Goal: Task Accomplishment & Management: Complete application form

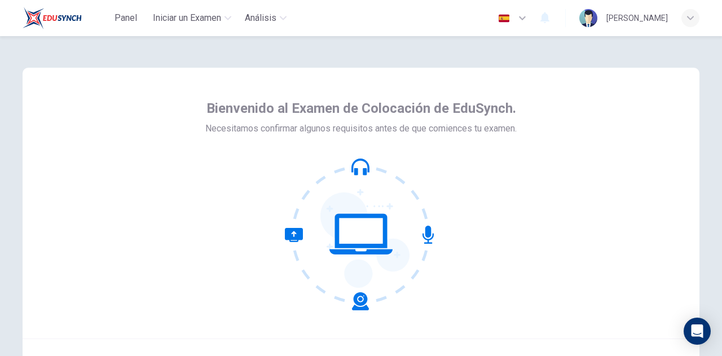
scroll to position [113, 0]
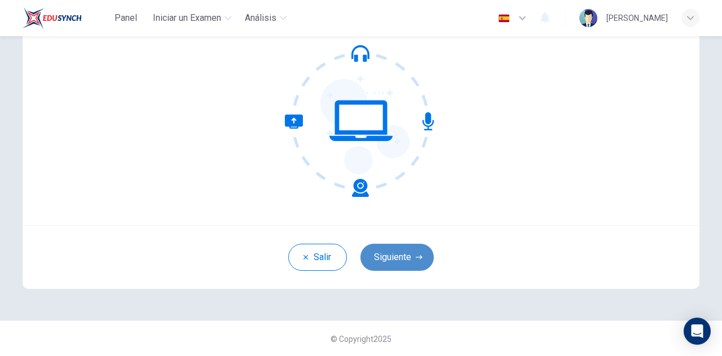
click at [416, 264] on button "Siguiente" at bounding box center [396, 257] width 73 height 27
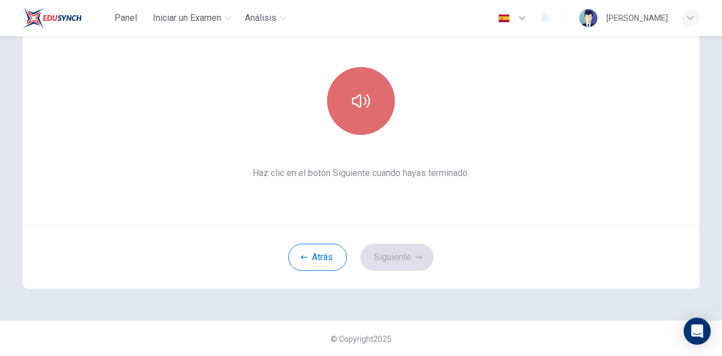
click at [369, 115] on button "button" at bounding box center [361, 101] width 68 height 68
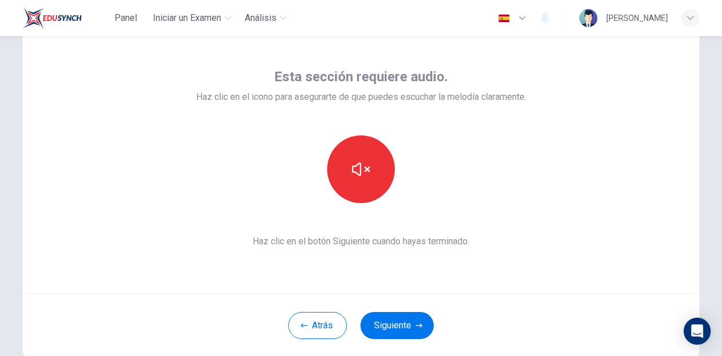
scroll to position [49, 0]
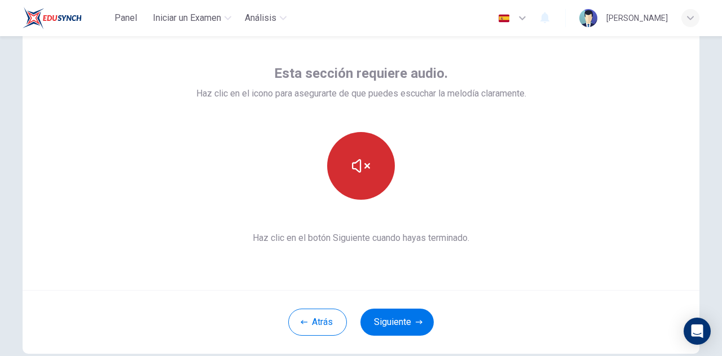
click at [368, 169] on button "button" at bounding box center [361, 166] width 68 height 68
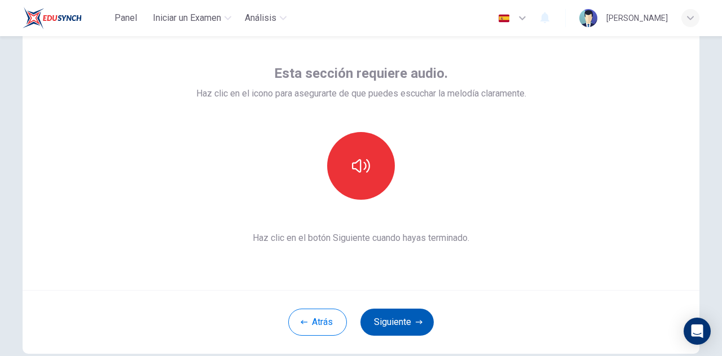
click at [401, 309] on button "Siguiente" at bounding box center [396, 322] width 73 height 27
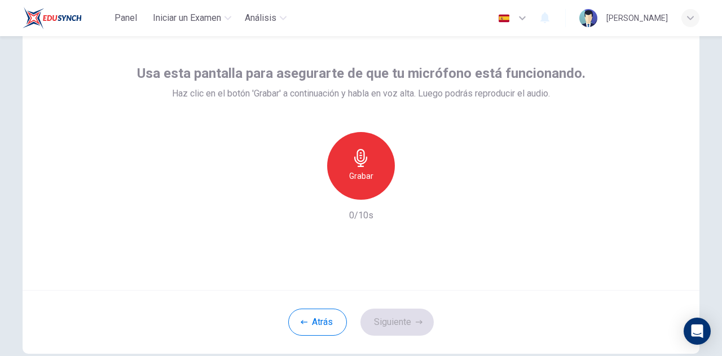
scroll to position [63, 0]
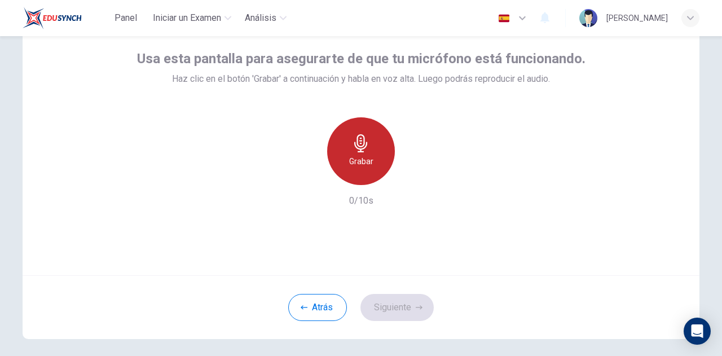
click at [364, 156] on h6 "Grabar" at bounding box center [361, 162] width 24 height 14
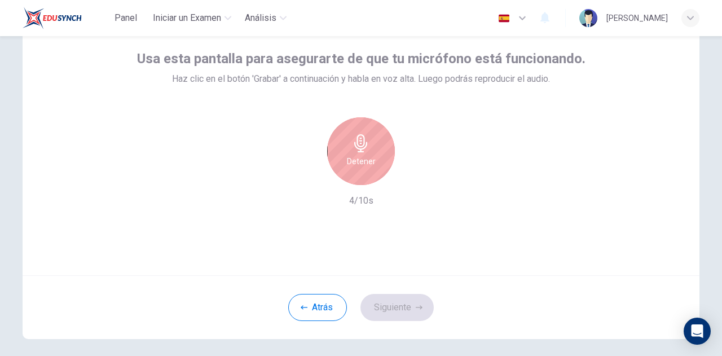
click at [369, 151] on div "Detener" at bounding box center [361, 151] width 68 height 68
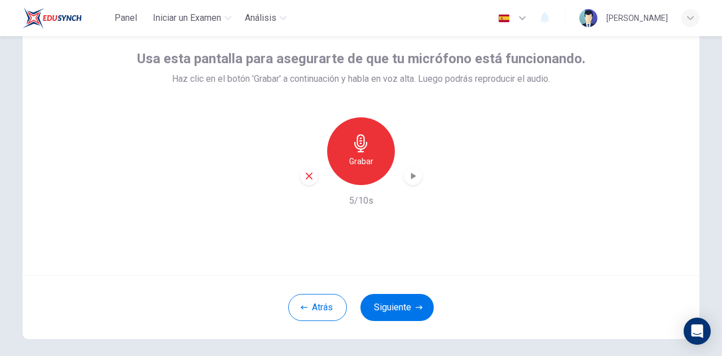
click at [408, 177] on icon "button" at bounding box center [412, 175] width 11 height 11
click at [397, 300] on button "Siguiente" at bounding box center [396, 307] width 73 height 27
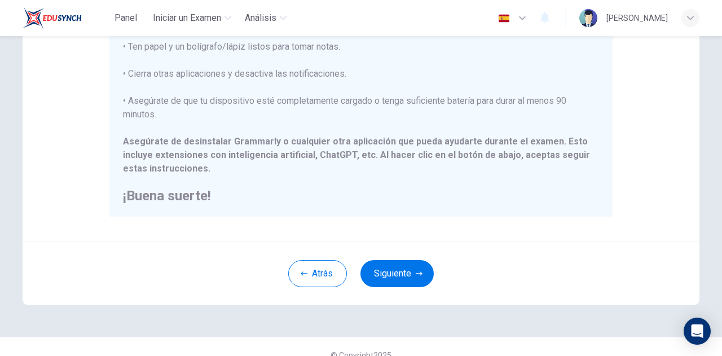
scroll to position [255, 0]
click at [385, 265] on button "Siguiente" at bounding box center [396, 272] width 73 height 27
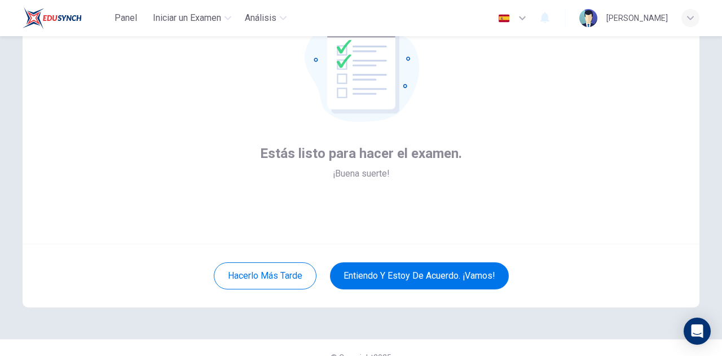
scroll to position [94, 0]
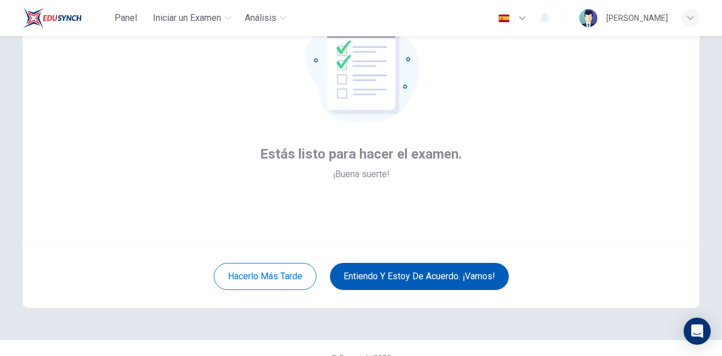
click at [421, 277] on button "Entiendo y estoy de acuerdo. ¡Vamos!" at bounding box center [419, 276] width 179 height 27
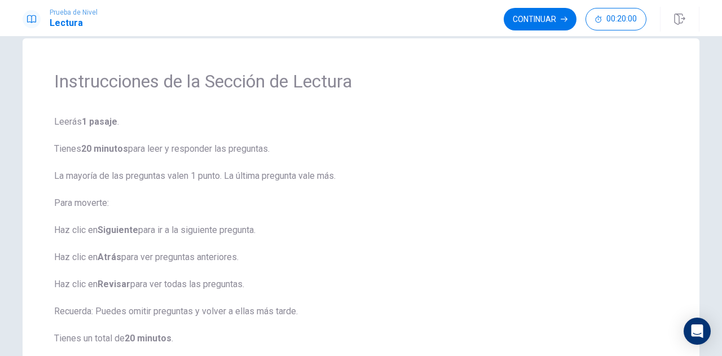
scroll to position [21, 0]
click at [538, 23] on button "Continuar" at bounding box center [540, 19] width 73 height 23
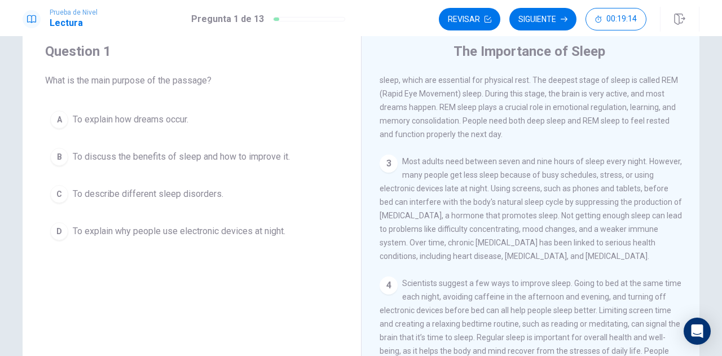
scroll to position [29, 0]
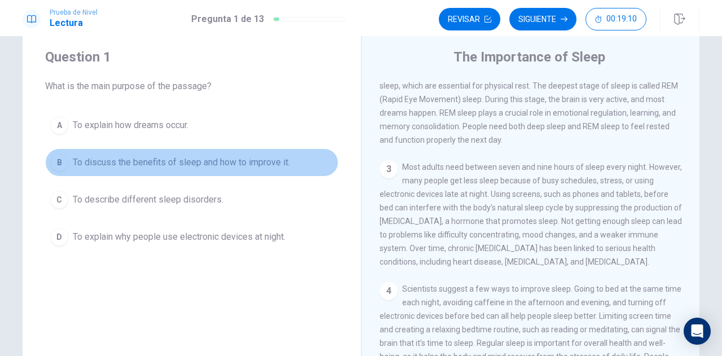
click at [213, 160] on span "To discuss the benefits of sleep and how to improve it." at bounding box center [181, 163] width 217 height 14
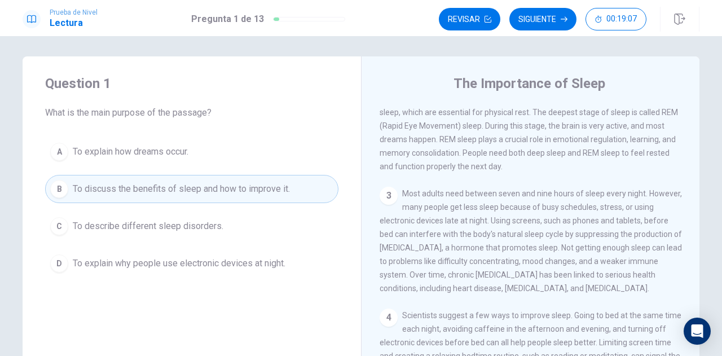
scroll to position [0, 0]
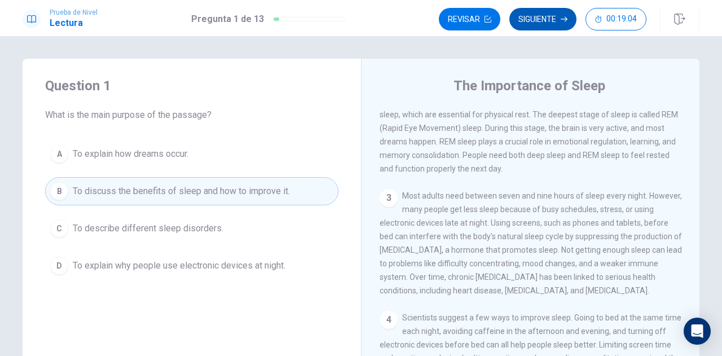
click at [536, 17] on button "Siguiente" at bounding box center [542, 19] width 67 height 23
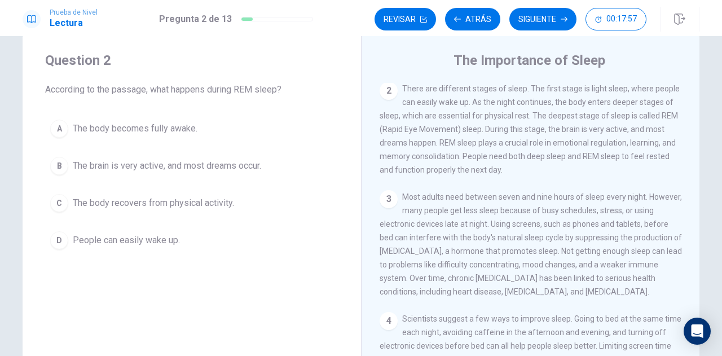
scroll to position [85, 0]
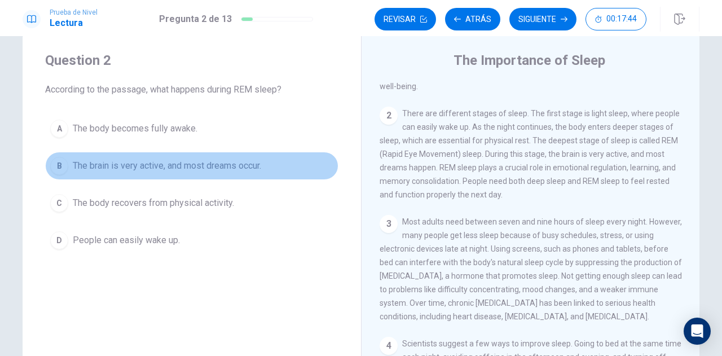
click at [206, 168] on span "The brain is very active, and most dreams occur." at bounding box center [167, 166] width 188 height 14
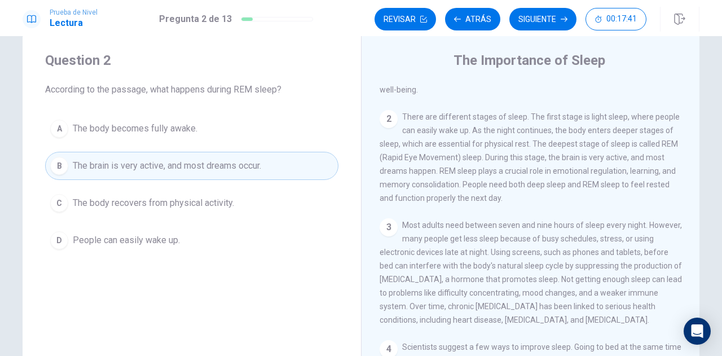
scroll to position [79, 0]
click at [542, 22] on button "Siguiente" at bounding box center [542, 19] width 67 height 23
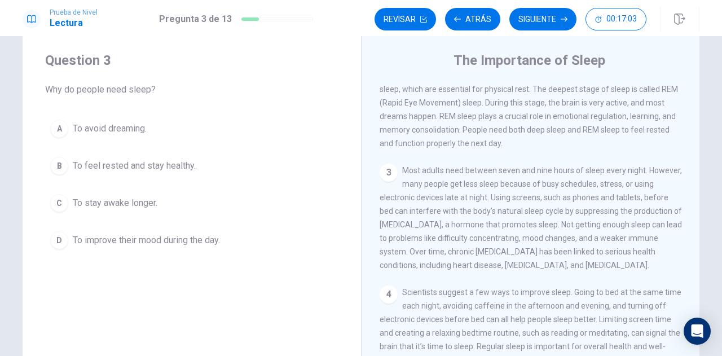
scroll to position [147, 0]
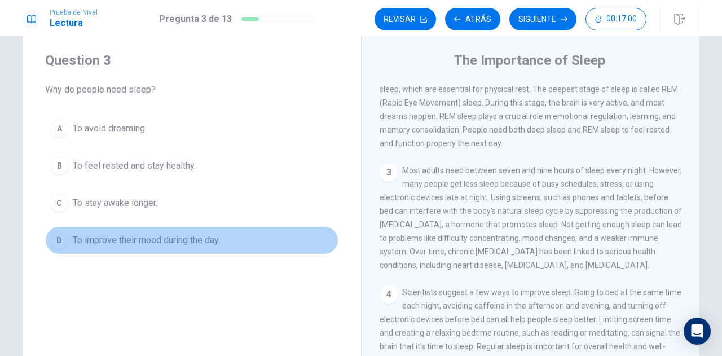
click at [203, 239] on span "To improve their mood during the day." at bounding box center [146, 241] width 147 height 14
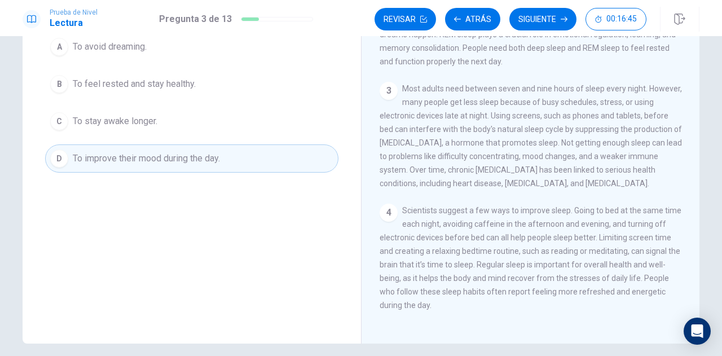
scroll to position [108, 0]
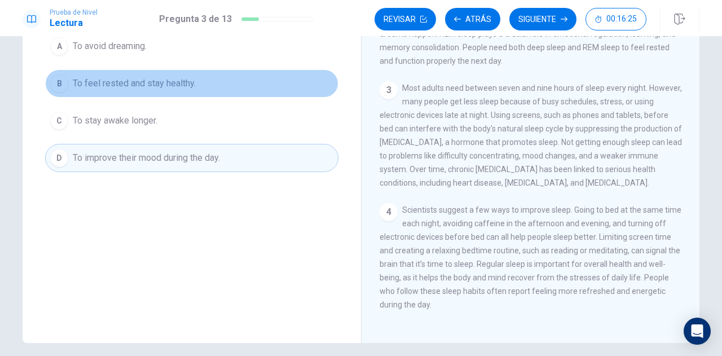
click at [177, 89] on span "To feel rested and stay healthy." at bounding box center [134, 84] width 123 height 14
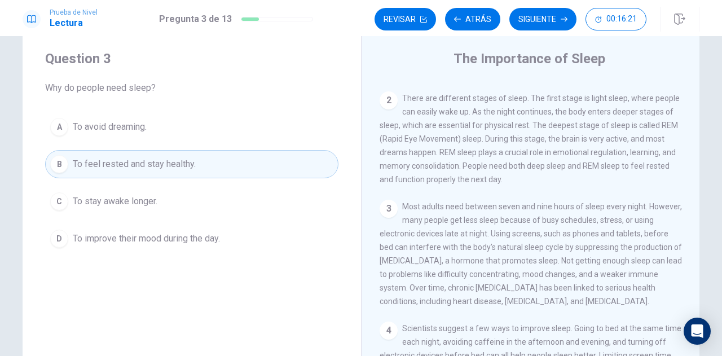
scroll to position [28, 0]
click at [537, 20] on button "Siguiente" at bounding box center [542, 19] width 67 height 23
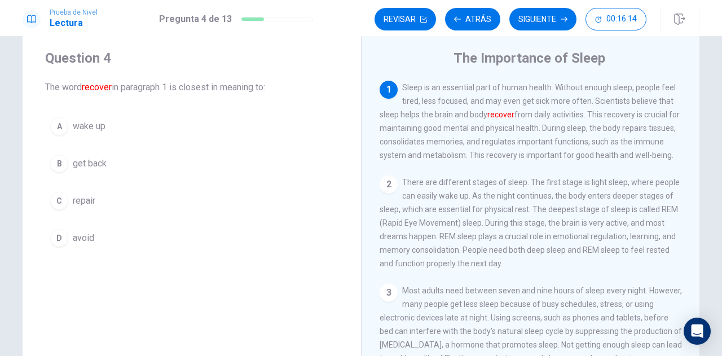
scroll to position [0, 0]
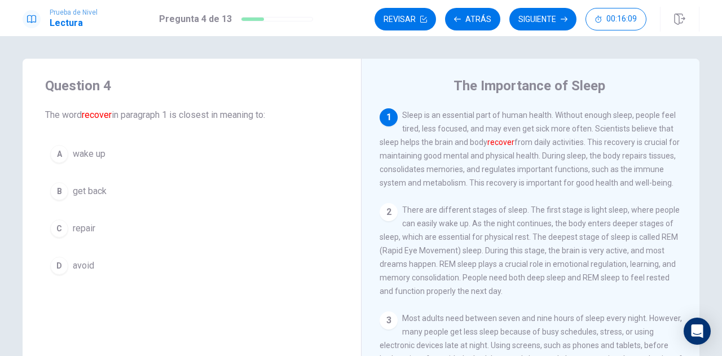
click at [80, 229] on span "repair" at bounding box center [84, 229] width 23 height 14
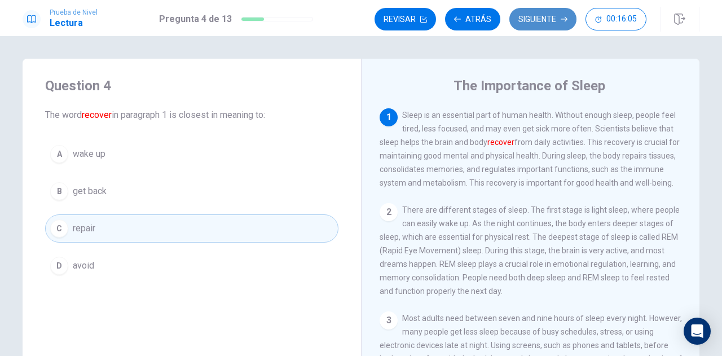
click at [540, 19] on button "Siguiente" at bounding box center [542, 19] width 67 height 23
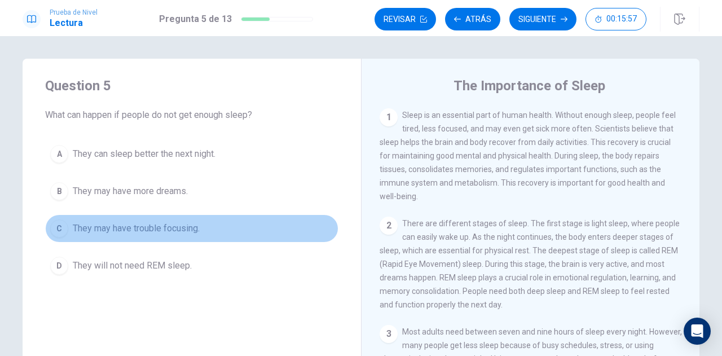
click at [168, 225] on span "They may have trouble focusing." at bounding box center [136, 229] width 127 height 14
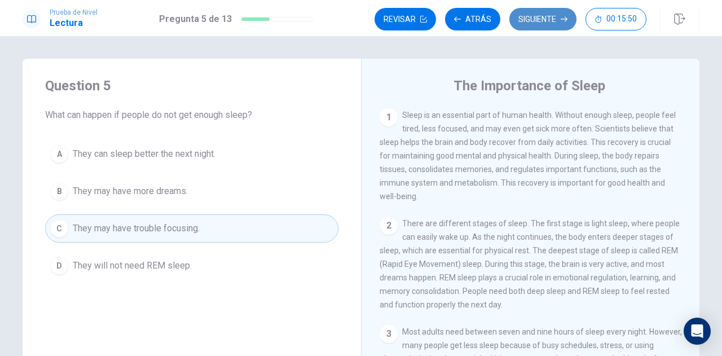
click at [529, 20] on button "Siguiente" at bounding box center [542, 19] width 67 height 23
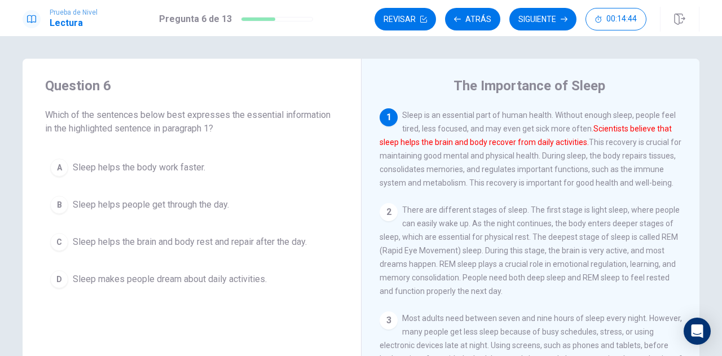
click at [142, 244] on span "Sleep helps the brain and body rest and repair after the day." at bounding box center [190, 242] width 234 height 14
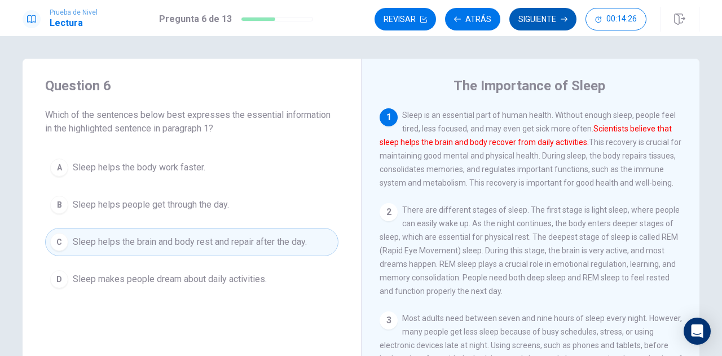
click at [547, 20] on button "Siguiente" at bounding box center [542, 19] width 67 height 23
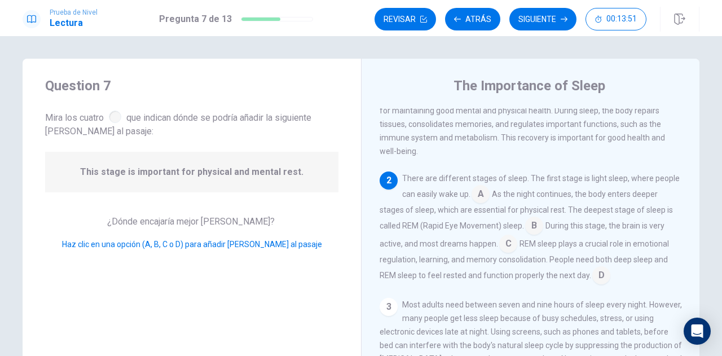
scroll to position [46, 0]
click at [597, 280] on input at bounding box center [601, 275] width 18 height 18
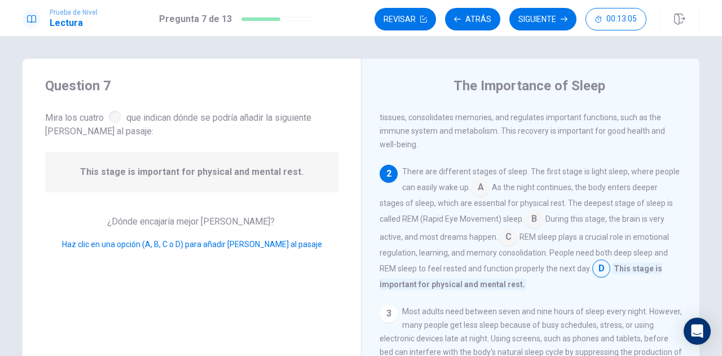
scroll to position [52, 0]
click at [553, 16] on button "Siguiente" at bounding box center [542, 19] width 67 height 23
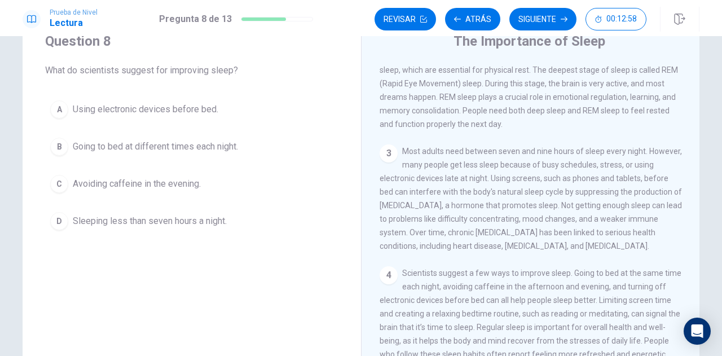
scroll to position [45, 0]
click at [187, 186] on span "Avoiding caffeine in the evening." at bounding box center [137, 184] width 128 height 14
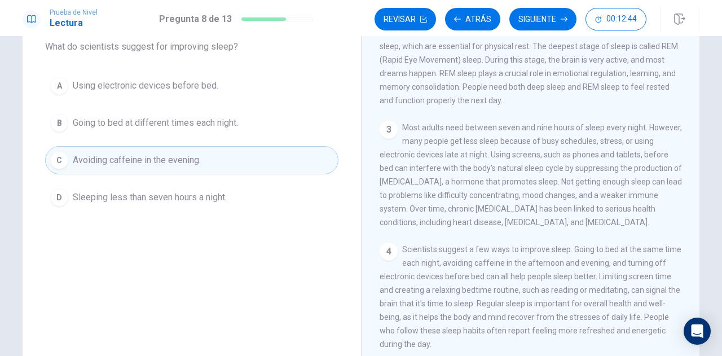
scroll to position [69, 0]
click at [540, 19] on button "Siguiente" at bounding box center [542, 19] width 67 height 23
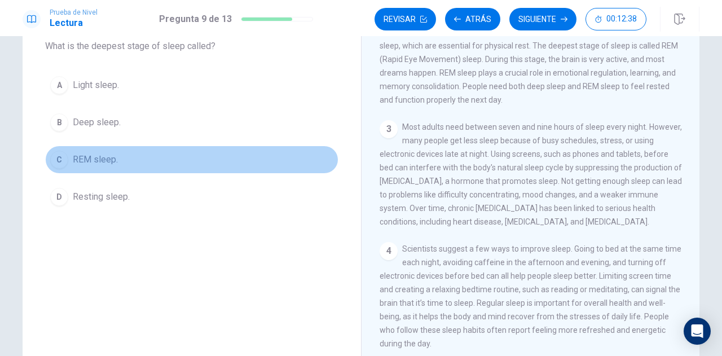
click at [102, 157] on span "REM sleep." at bounding box center [95, 160] width 45 height 14
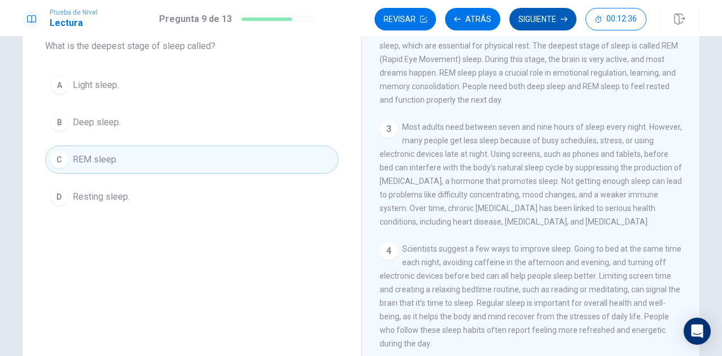
click at [544, 23] on button "Siguiente" at bounding box center [542, 19] width 67 height 23
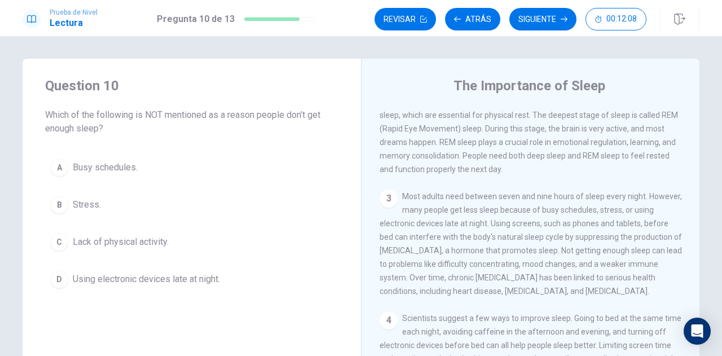
scroll to position [147, 0]
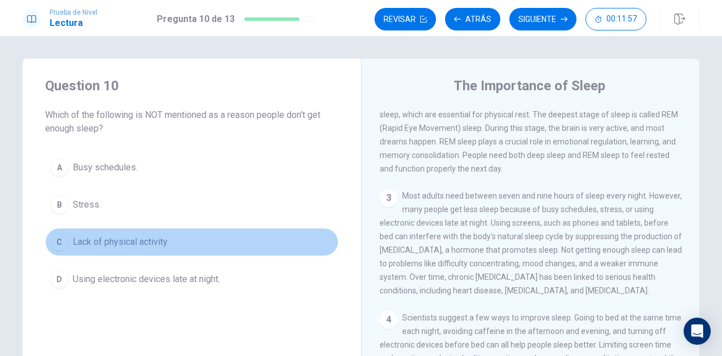
click at [123, 240] on span "Lack of physical activity." at bounding box center [121, 242] width 96 height 14
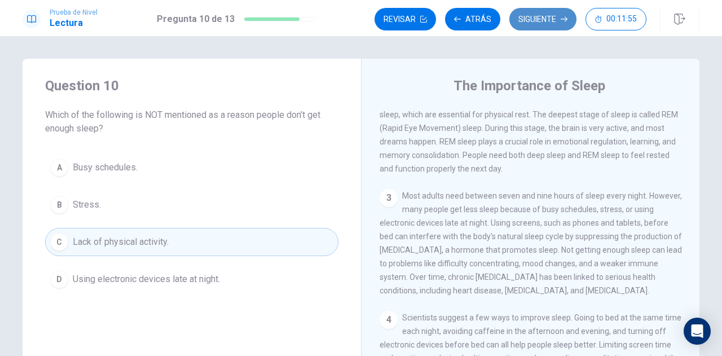
click at [542, 18] on button "Siguiente" at bounding box center [542, 19] width 67 height 23
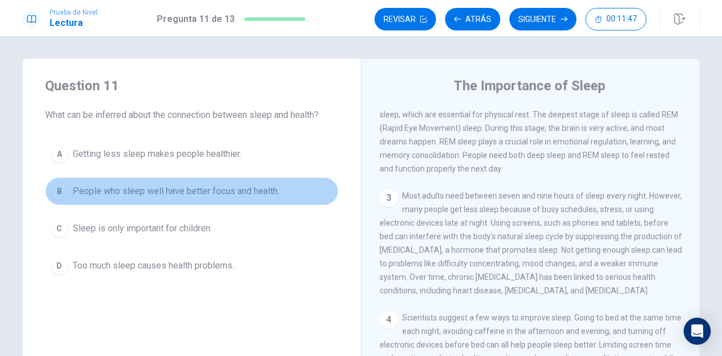
click at [241, 193] on span "People who sleep well have better focus and health." at bounding box center [176, 191] width 206 height 14
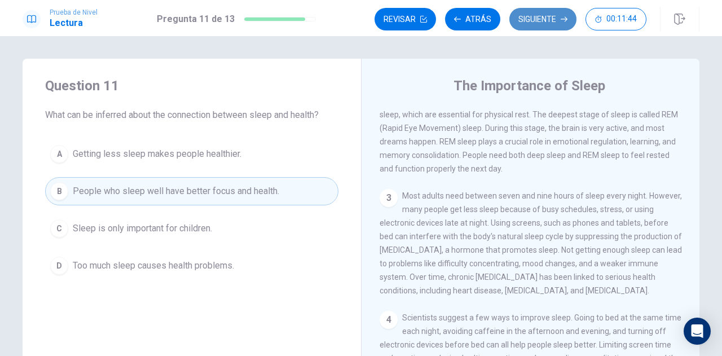
click at [530, 17] on button "Siguiente" at bounding box center [542, 19] width 67 height 23
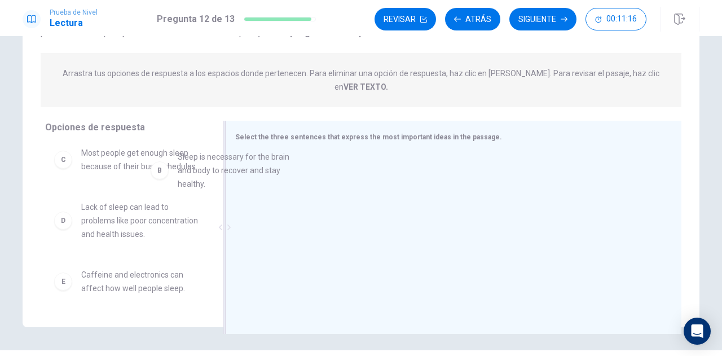
scroll to position [71, 0]
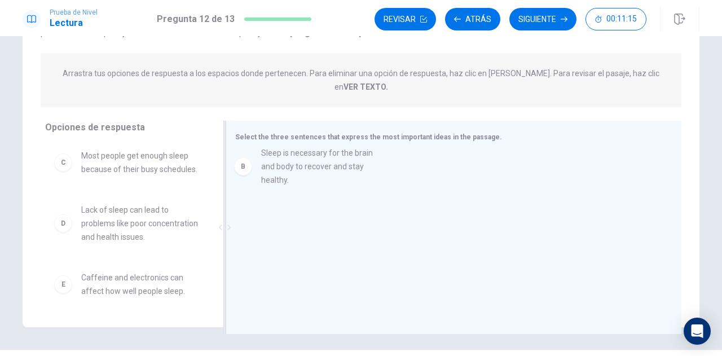
drag, startPoint x: 115, startPoint y: 173, endPoint x: 314, endPoint y: 174, distance: 198.6
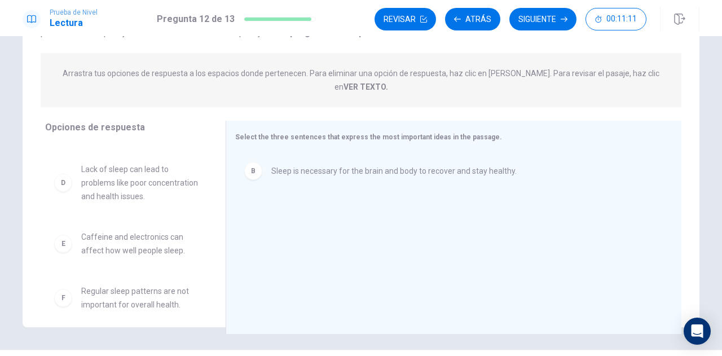
scroll to position [116, 0]
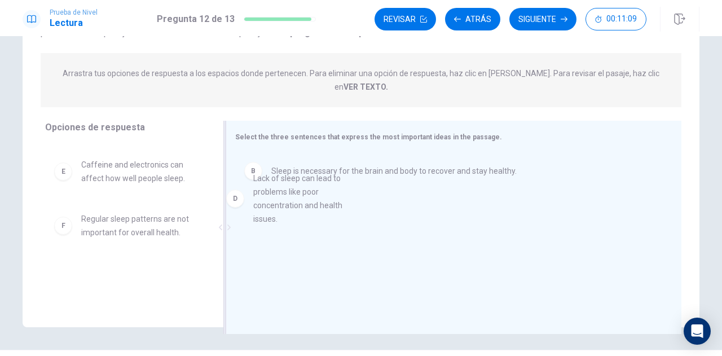
drag, startPoint x: 124, startPoint y: 193, endPoint x: 324, endPoint y: 200, distance: 200.4
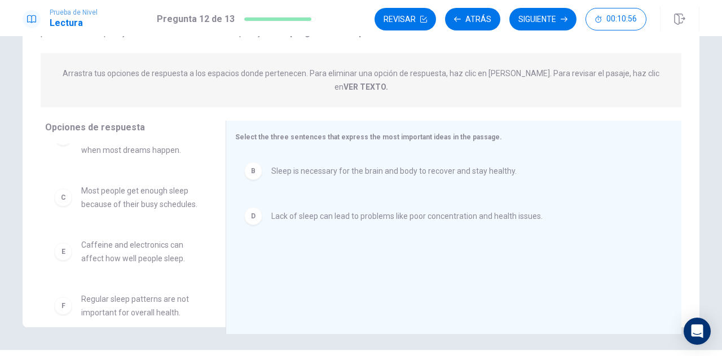
scroll to position [0, 0]
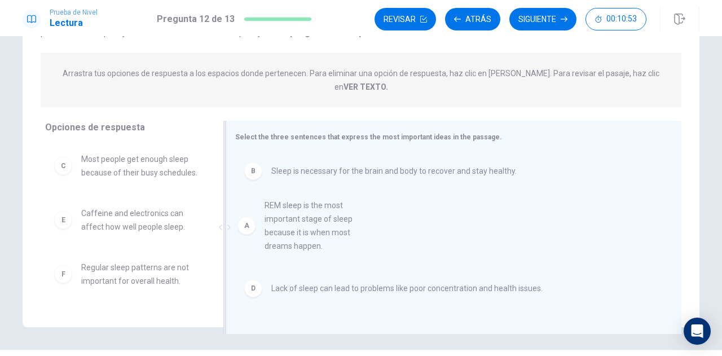
drag, startPoint x: 98, startPoint y: 168, endPoint x: 309, endPoint y: 227, distance: 218.7
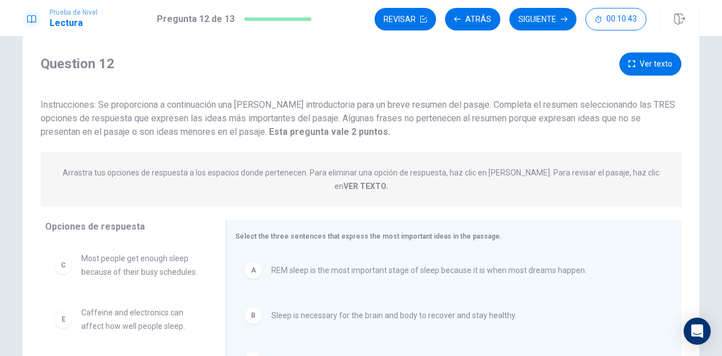
scroll to position [25, 0]
click at [548, 24] on button "Siguiente" at bounding box center [542, 19] width 67 height 23
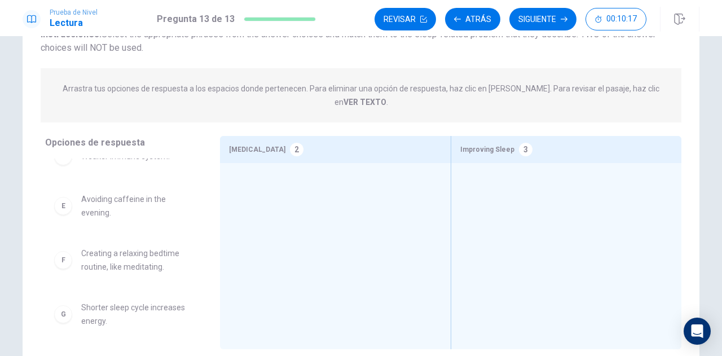
scroll to position [187, 0]
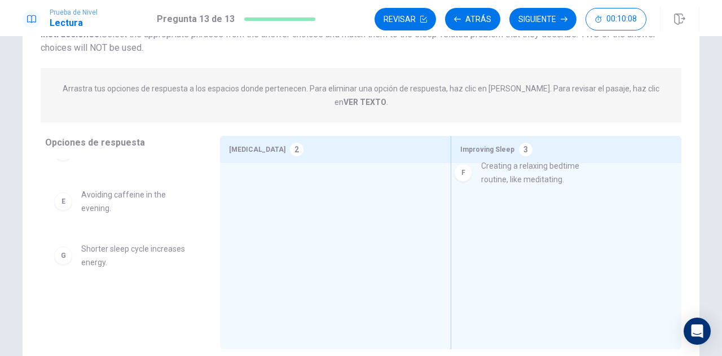
drag, startPoint x: 109, startPoint y: 245, endPoint x: 517, endPoint y: 175, distance: 413.9
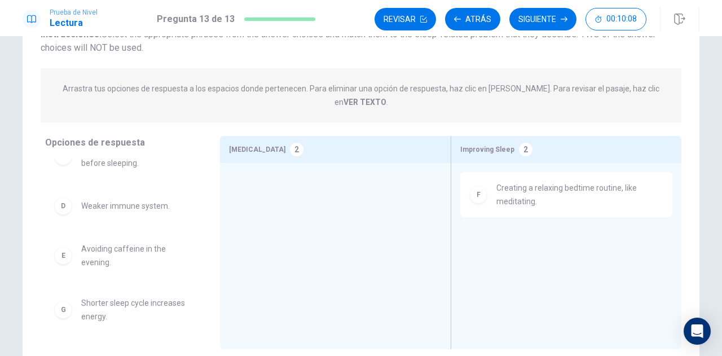
scroll to position [133, 0]
drag, startPoint x: 106, startPoint y: 249, endPoint x: 523, endPoint y: 224, distance: 417.6
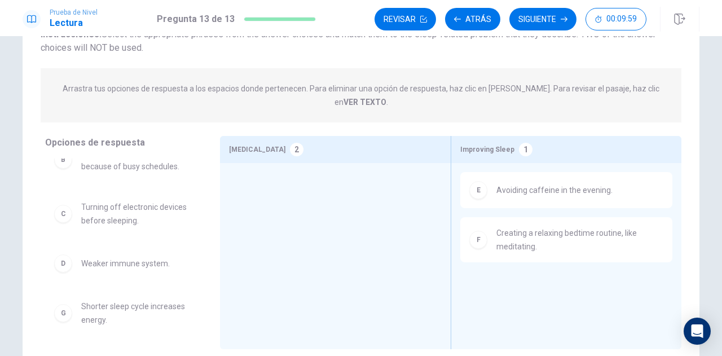
scroll to position [74, 0]
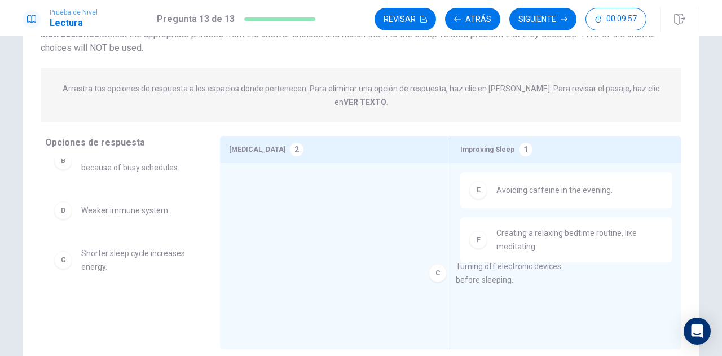
drag, startPoint x: 100, startPoint y: 203, endPoint x: 485, endPoint y: 274, distance: 391.2
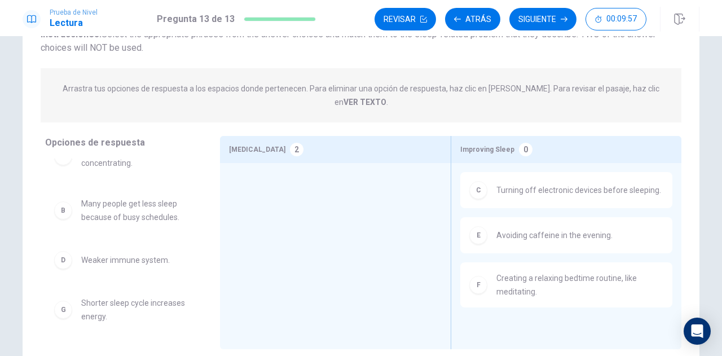
scroll to position [25, 0]
drag, startPoint x: 120, startPoint y: 297, endPoint x: 329, endPoint y: 200, distance: 230.9
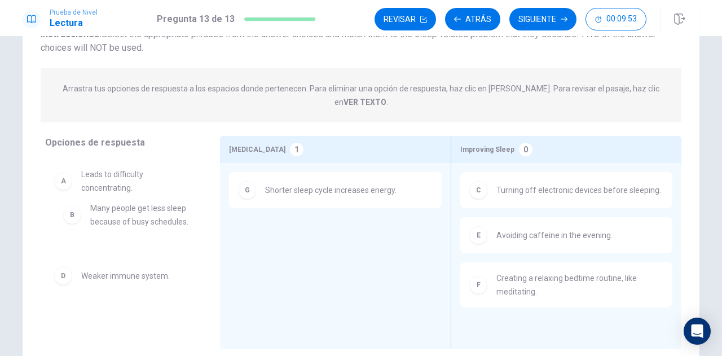
drag, startPoint x: 125, startPoint y: 226, endPoint x: 139, endPoint y: 219, distance: 16.2
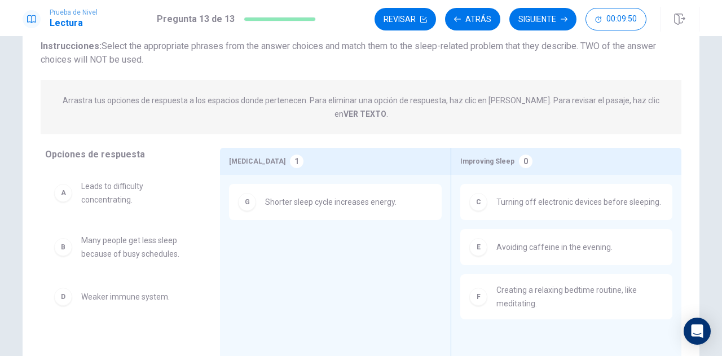
scroll to position [85, 0]
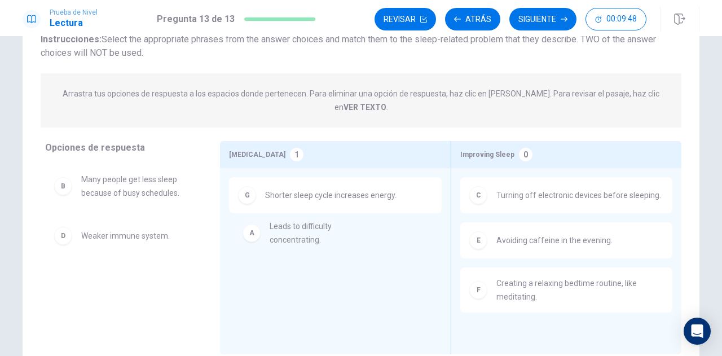
drag, startPoint x: 107, startPoint y: 176, endPoint x: 313, endPoint y: 240, distance: 215.5
drag, startPoint x: 324, startPoint y: 238, endPoint x: 135, endPoint y: 260, distance: 189.7
drag, startPoint x: 117, startPoint y: 227, endPoint x: 310, endPoint y: 228, distance: 192.9
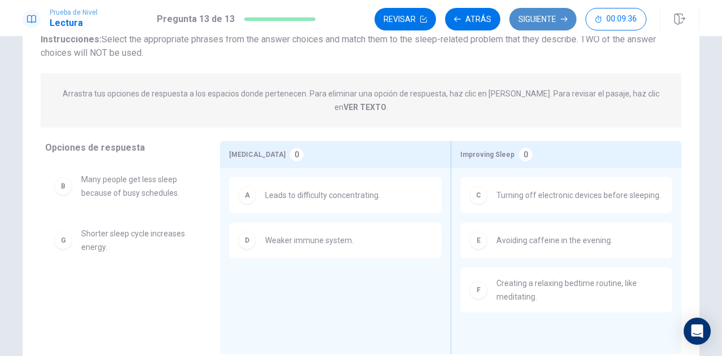
click at [534, 27] on button "Siguiente" at bounding box center [542, 19] width 67 height 23
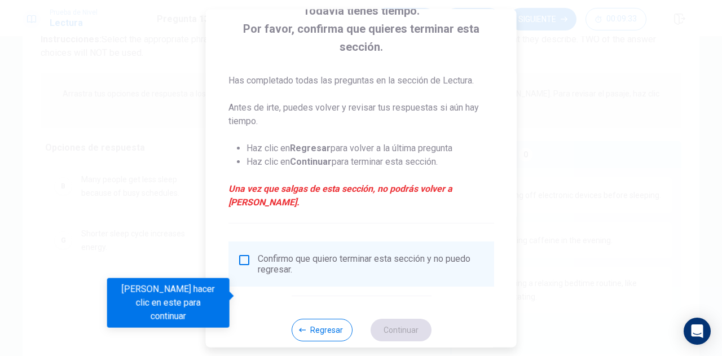
scroll to position [82, 0]
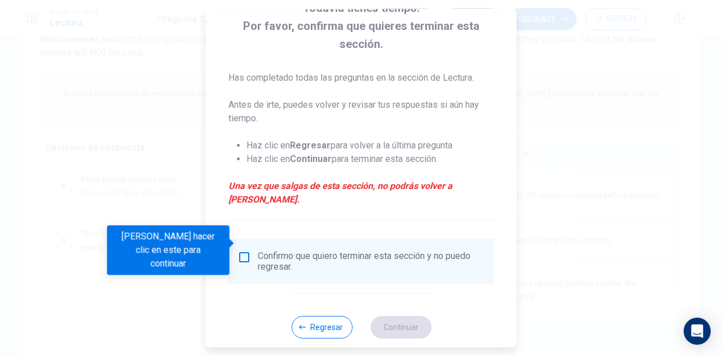
click at [243, 250] on input "Debes hacer clic en este para continuar" at bounding box center [244, 257] width 14 height 14
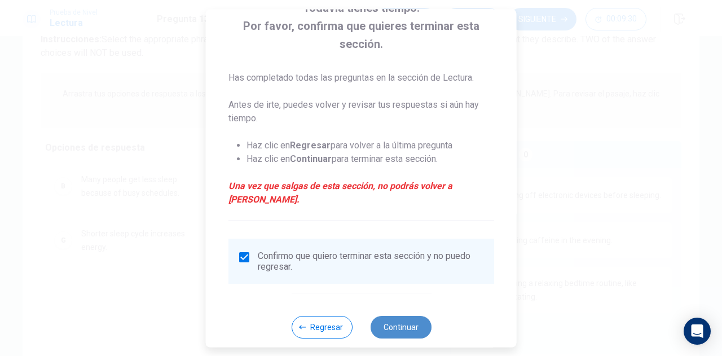
click at [399, 316] on button "Continuar" at bounding box center [400, 327] width 61 height 23
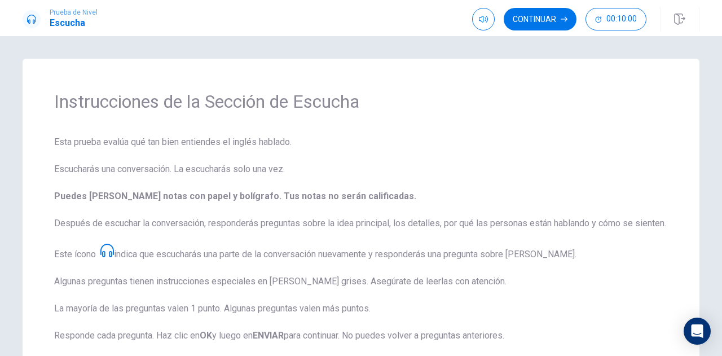
scroll to position [1, 0]
click at [490, 25] on button "button" at bounding box center [483, 19] width 23 height 23
click at [545, 17] on button "Continuar" at bounding box center [540, 19] width 73 height 23
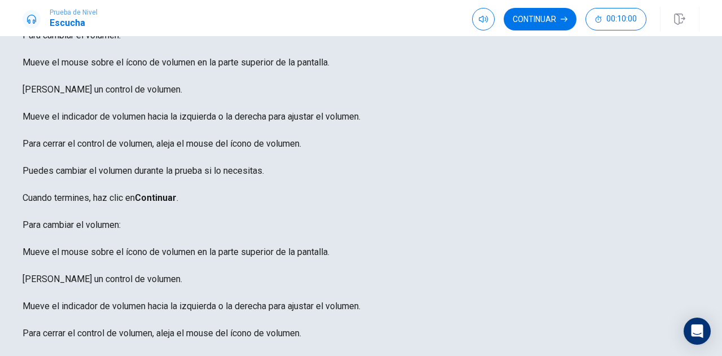
scroll to position [44, 0]
click at [532, 21] on button "Continuar" at bounding box center [540, 19] width 73 height 23
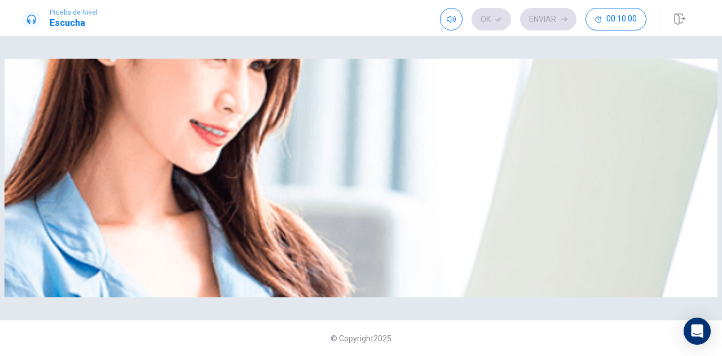
scroll to position [0, 0]
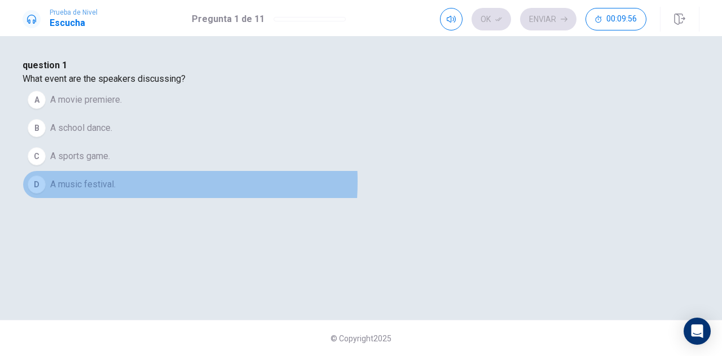
click at [116, 191] on span "A music festival." at bounding box center [82, 185] width 65 height 14
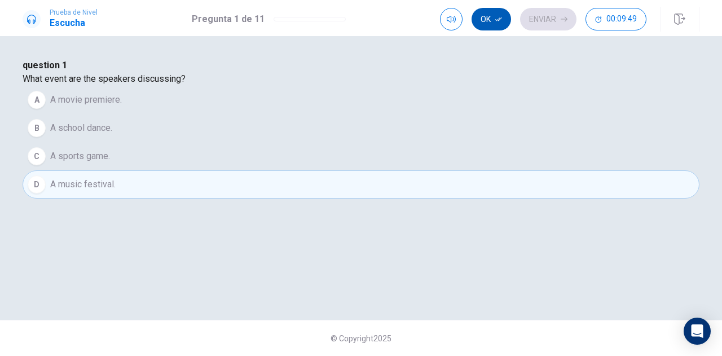
click at [487, 16] on button "Ok" at bounding box center [491, 19] width 39 height 23
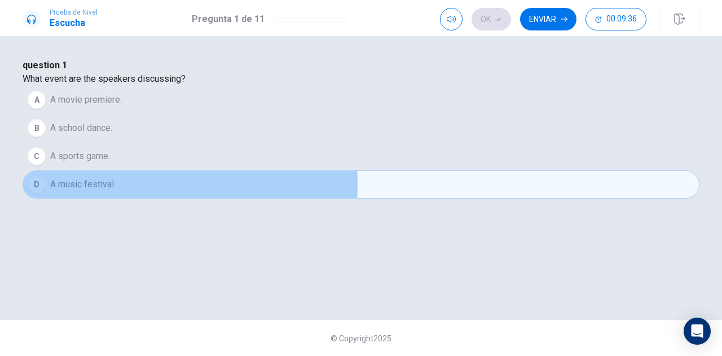
click at [116, 191] on span "A music festival." at bounding box center [82, 185] width 65 height 14
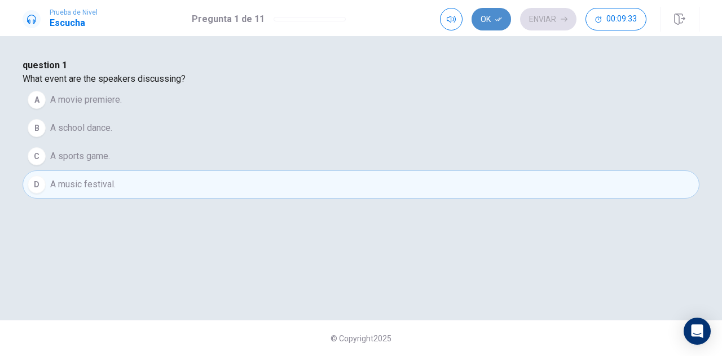
click at [492, 20] on button "Ok" at bounding box center [491, 19] width 39 height 23
click at [554, 19] on button "Enviar" at bounding box center [548, 19] width 56 height 23
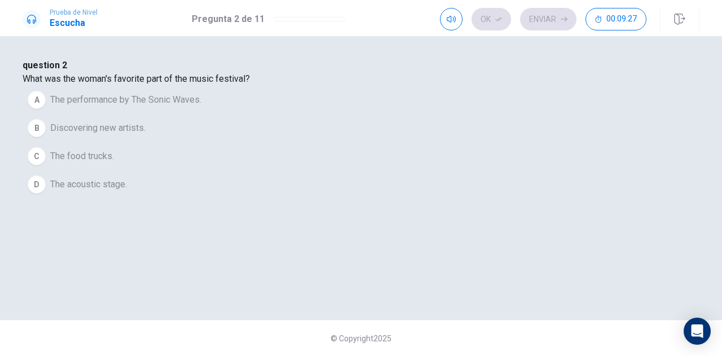
click at [201, 107] on span "The performance by The Sonic Waves." at bounding box center [125, 100] width 151 height 14
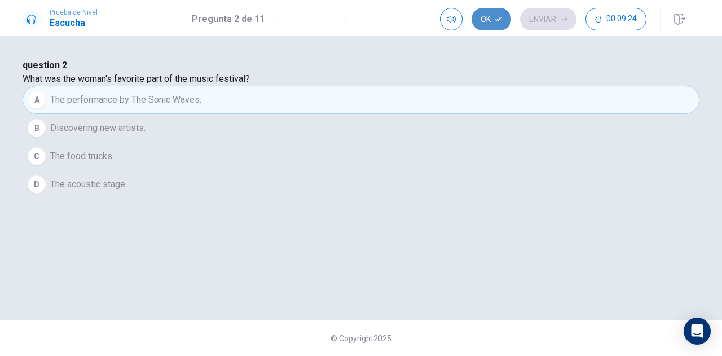
click at [495, 24] on button "Ok" at bounding box center [491, 19] width 39 height 23
click at [558, 22] on button "Enviar" at bounding box center [548, 19] width 56 height 23
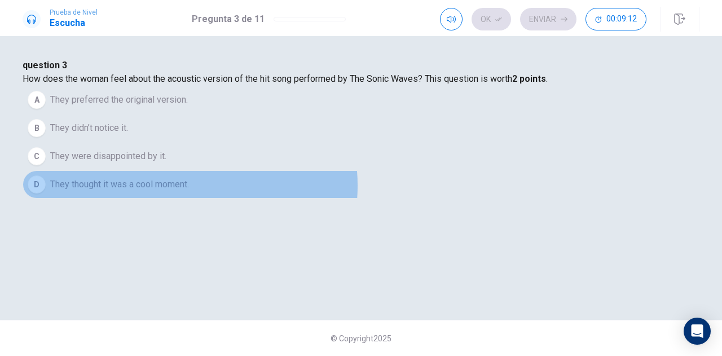
click at [189, 191] on span "They thought it was a cool moment." at bounding box center [119, 185] width 139 height 14
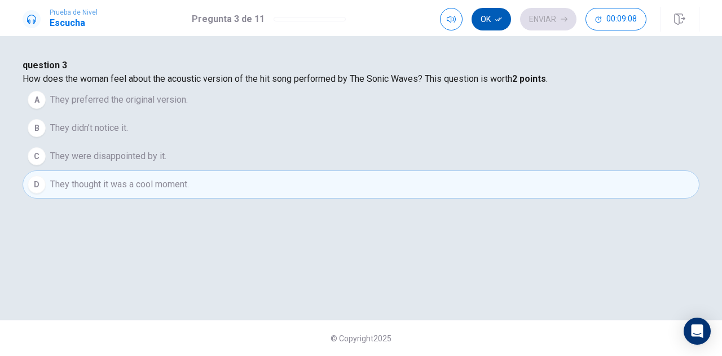
click at [498, 27] on button "Ok" at bounding box center [491, 19] width 39 height 23
click at [551, 21] on button "Enviar" at bounding box center [548, 19] width 56 height 23
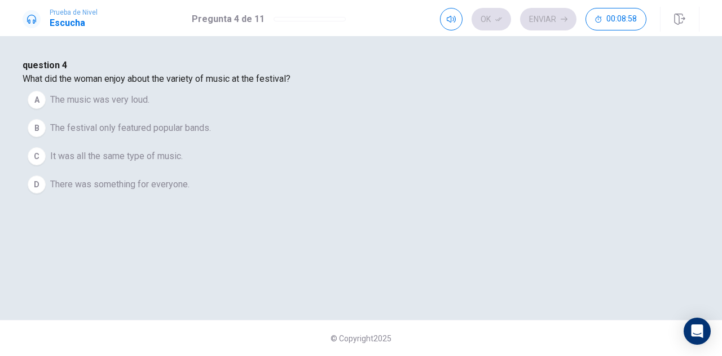
click at [190, 191] on span "There was something for everyone." at bounding box center [119, 185] width 139 height 14
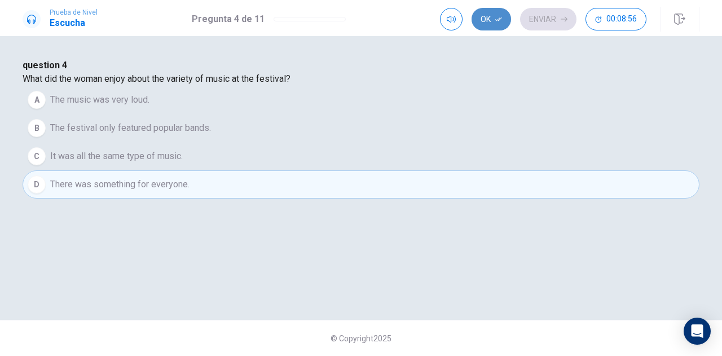
click at [498, 14] on button "Ok" at bounding box center [491, 19] width 39 height 23
click at [547, 17] on button "Enviar" at bounding box center [548, 19] width 56 height 23
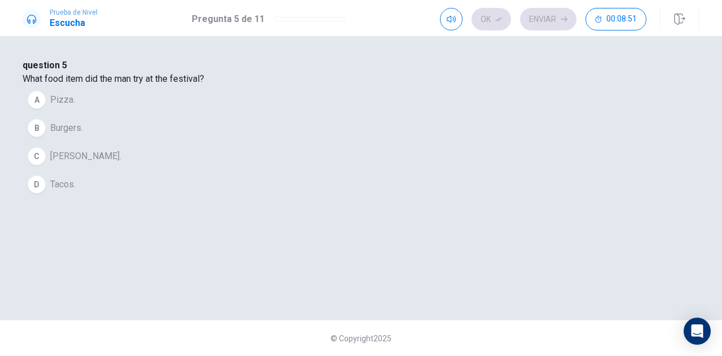
click at [121, 163] on span "[PERSON_NAME]." at bounding box center [85, 156] width 71 height 14
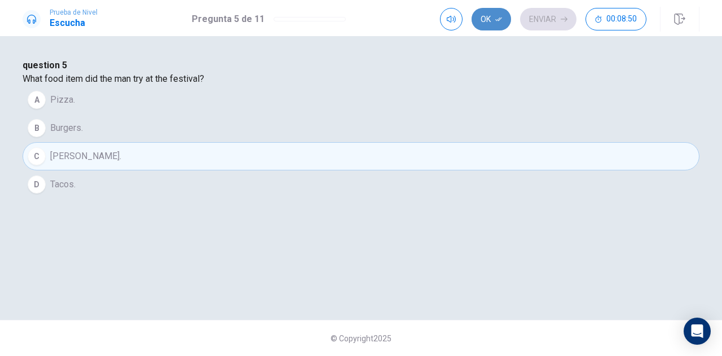
click at [495, 19] on icon "button" at bounding box center [498, 19] width 7 height 7
click at [543, 22] on button "Enviar" at bounding box center [548, 19] width 56 height 23
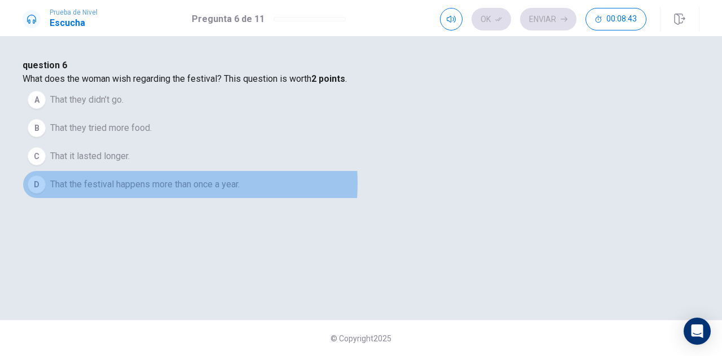
click at [240, 191] on span "That the festival happens more than once a year." at bounding box center [145, 185] width 190 height 14
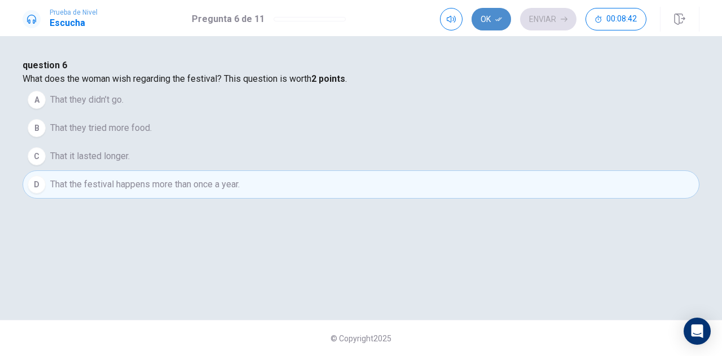
click at [486, 22] on button "Ok" at bounding box center [491, 19] width 39 height 23
click at [549, 23] on button "Enviar" at bounding box center [548, 19] width 56 height 23
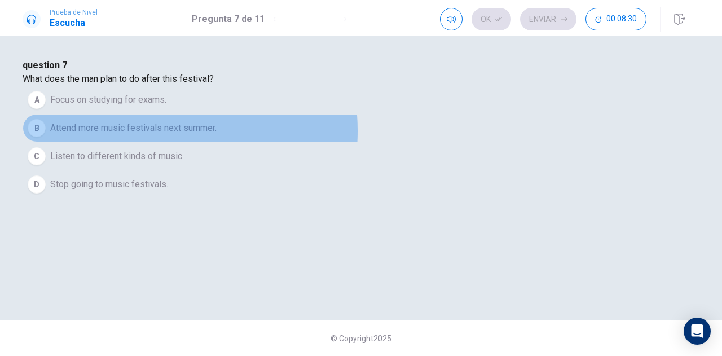
click at [217, 135] on span "Attend more music festivals next summer." at bounding box center [133, 128] width 166 height 14
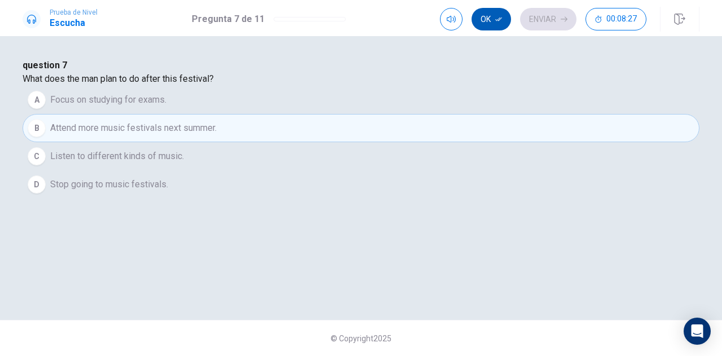
click at [493, 25] on button "Ok" at bounding box center [491, 19] width 39 height 23
click at [548, 25] on button "Enviar" at bounding box center [548, 19] width 56 height 23
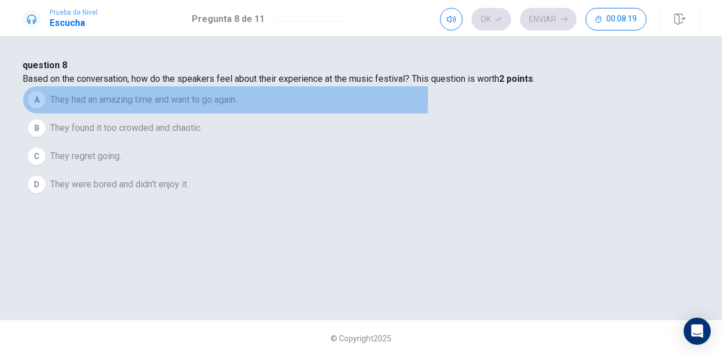
click at [237, 107] on span "They had an amazing time and want to go again." at bounding box center [143, 100] width 187 height 14
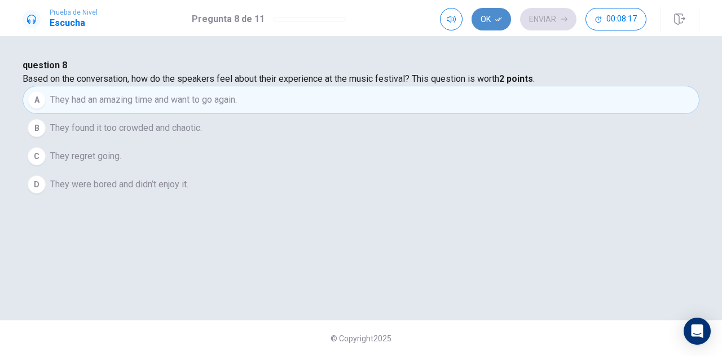
click at [492, 25] on button "Ok" at bounding box center [491, 19] width 39 height 23
click at [542, 19] on button "Enviar" at bounding box center [548, 19] width 56 height 23
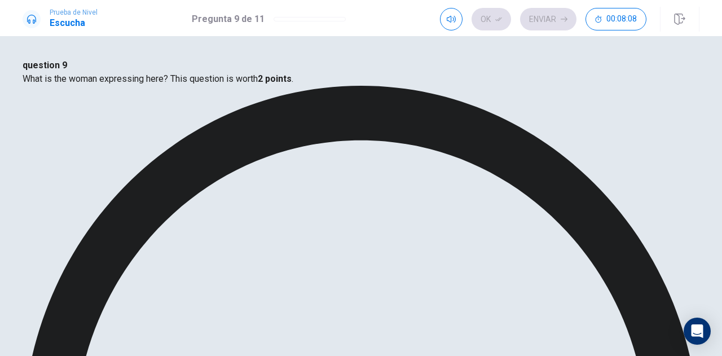
click at [491, 20] on button "Ok" at bounding box center [491, 19] width 39 height 23
click at [556, 21] on button "Enviar" at bounding box center [548, 19] width 56 height 23
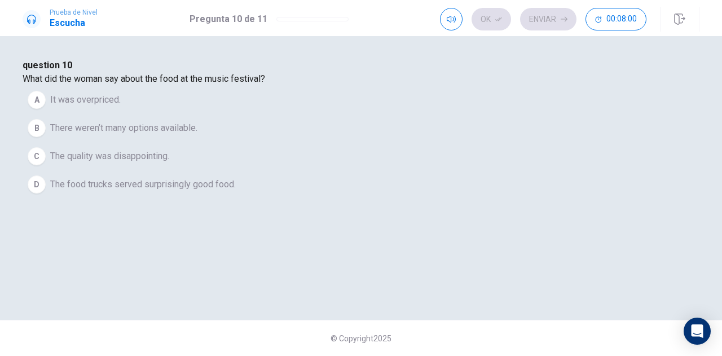
click at [197, 135] on span "There weren’t many options available." at bounding box center [123, 128] width 147 height 14
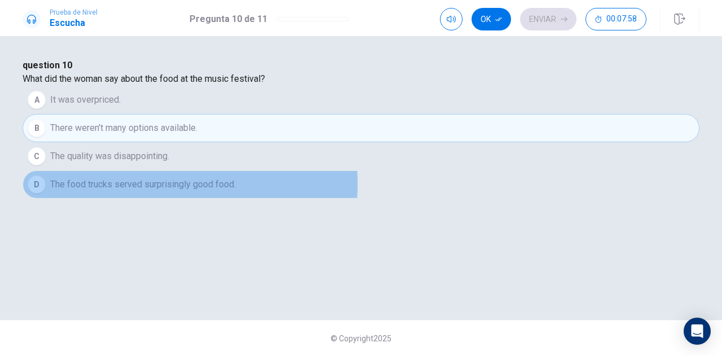
click at [236, 191] on span "The food trucks served surprisingly good food." at bounding box center [143, 185] width 186 height 14
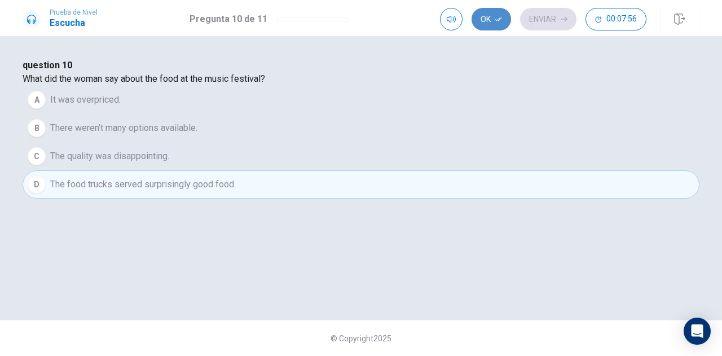
click at [497, 21] on icon "button" at bounding box center [498, 19] width 7 height 7
click at [555, 21] on button "Enviar" at bounding box center [548, 19] width 56 height 23
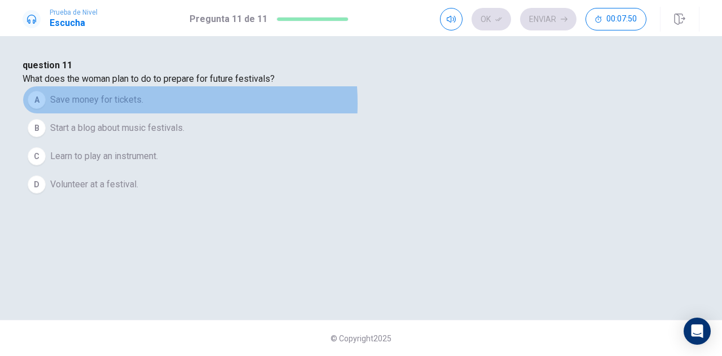
click at [143, 107] on span "Save money for tickets." at bounding box center [96, 100] width 93 height 14
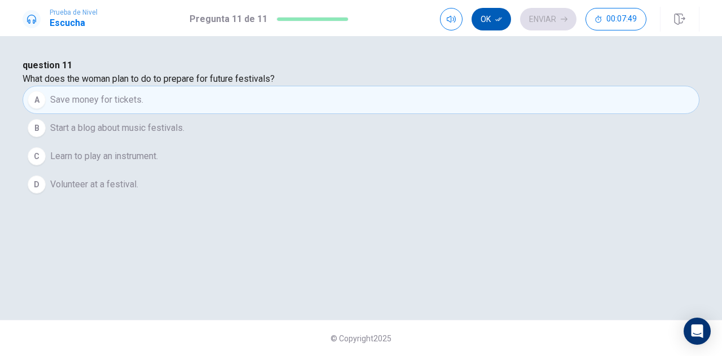
click at [491, 12] on button "Ok" at bounding box center [491, 19] width 39 height 23
click at [555, 26] on button "Enviar" at bounding box center [548, 19] width 56 height 23
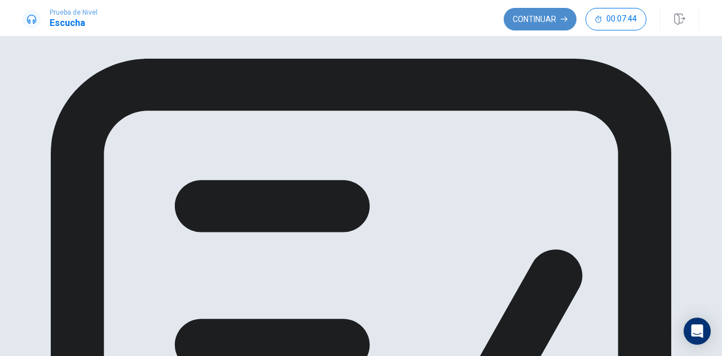
click at [529, 14] on button "Continuar" at bounding box center [540, 19] width 73 height 23
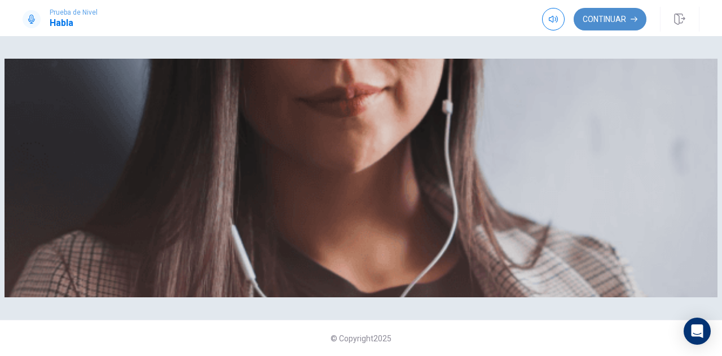
click at [604, 14] on button "Continuar" at bounding box center [610, 19] width 73 height 23
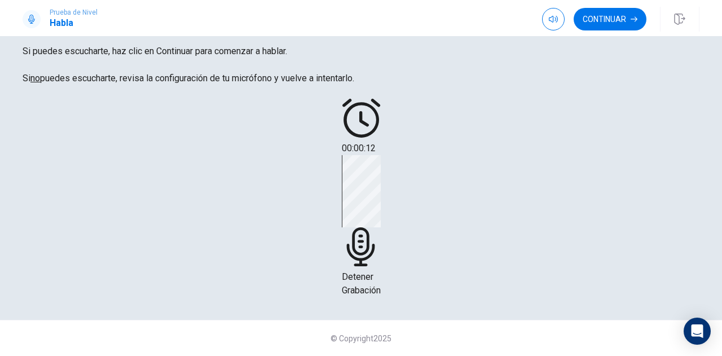
scroll to position [120, 0]
click at [381, 227] on icon at bounding box center [361, 246] width 39 height 39
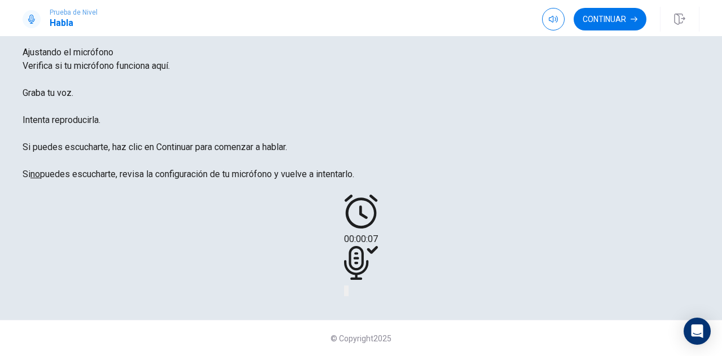
click at [359, 293] on icon "Play Audio" at bounding box center [354, 300] width 11 height 14
click at [601, 25] on button "Continuar" at bounding box center [610, 19] width 73 height 23
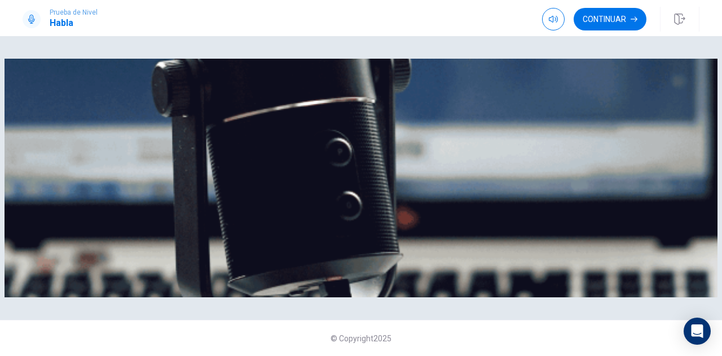
scroll to position [162, 0]
click at [598, 24] on button "Continuar" at bounding box center [610, 19] width 73 height 23
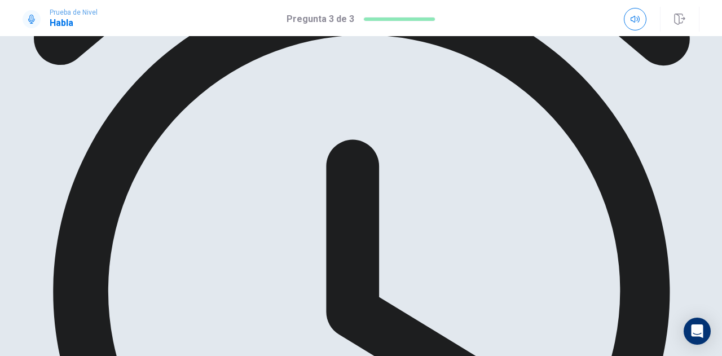
scroll to position [54, 0]
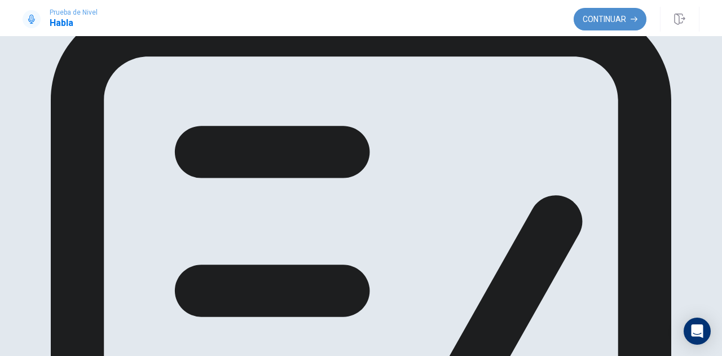
click at [598, 27] on button "Continuar" at bounding box center [610, 19] width 73 height 23
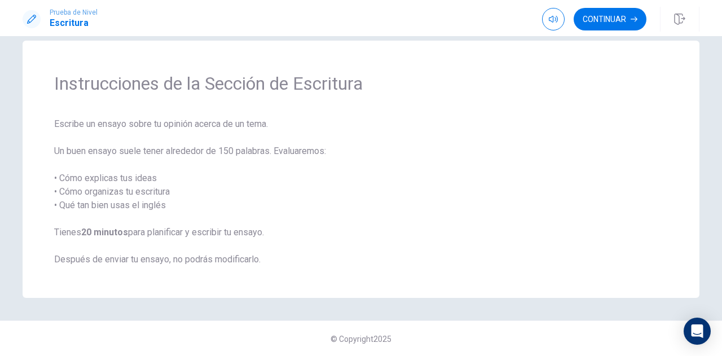
scroll to position [0, 0]
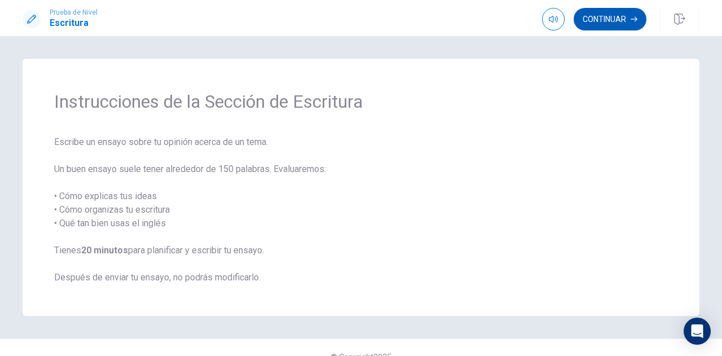
click at [595, 17] on button "Continuar" at bounding box center [610, 19] width 73 height 23
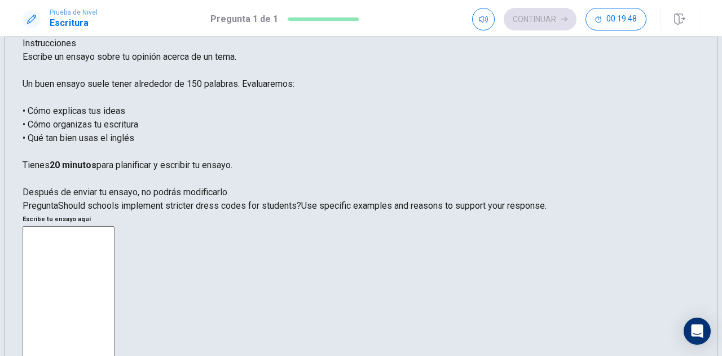
scroll to position [23, 0]
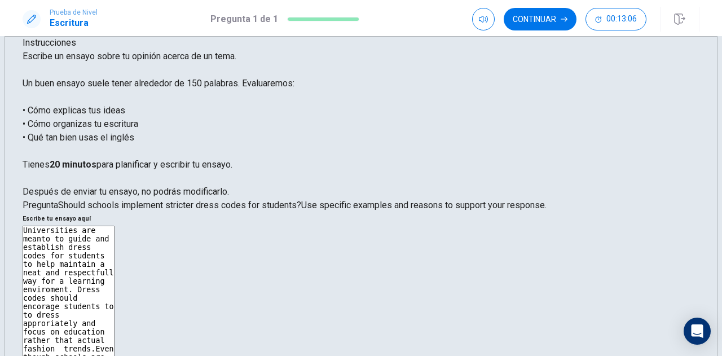
type textarea "Universities are meanto to guide and establish dress codes for students to help…"
click at [545, 18] on button "Continuar" at bounding box center [540, 19] width 73 height 23
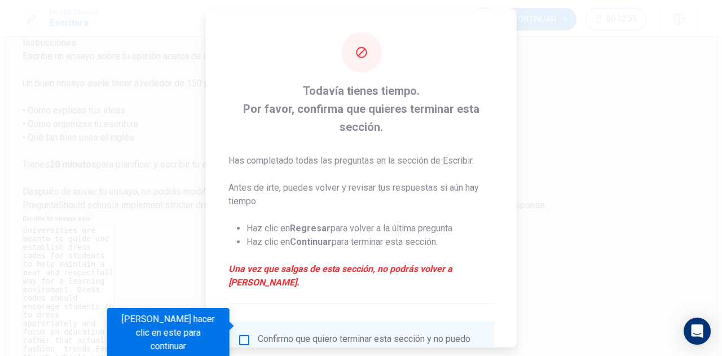
click at [474, 166] on p "Has completado todas las preguntas en la sección de Escribir." at bounding box center [361, 160] width 266 height 14
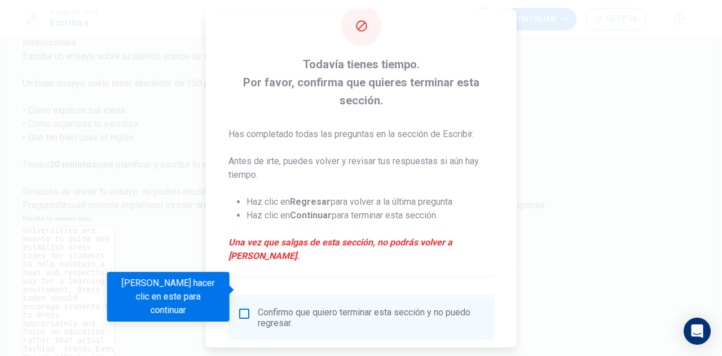
scroll to position [37, 0]
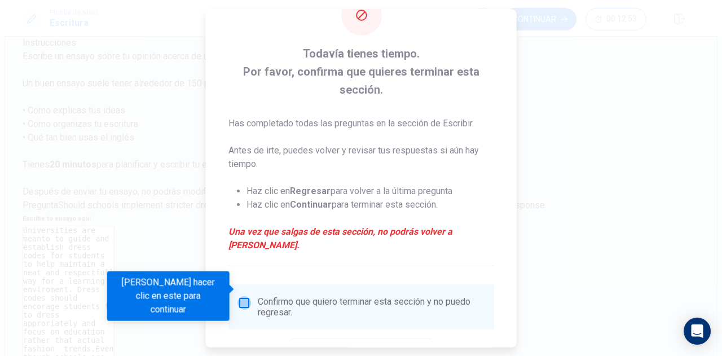
click at [245, 296] on input "Debes hacer clic en este para continuar" at bounding box center [244, 303] width 14 height 14
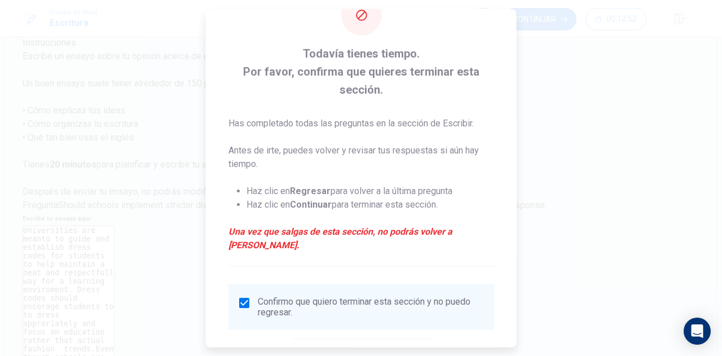
scroll to position [82, 0]
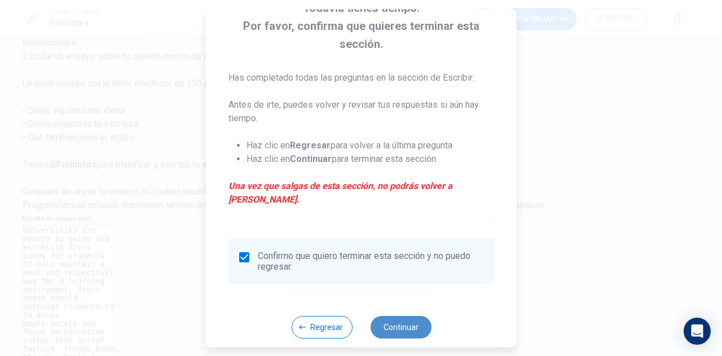
click at [397, 316] on button "Continuar" at bounding box center [400, 327] width 61 height 23
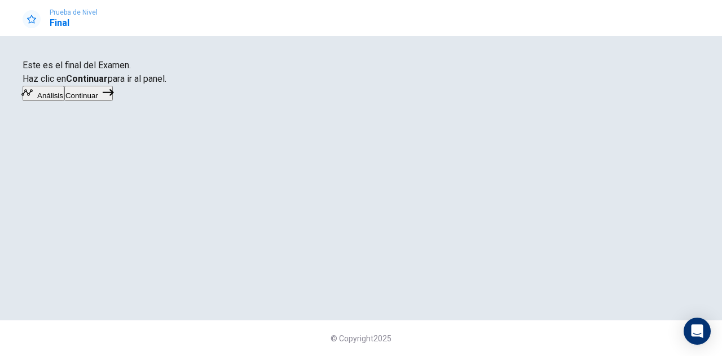
click at [113, 101] on button "Continuar" at bounding box center [88, 93] width 49 height 15
